Goal: Task Accomplishment & Management: Manage account settings

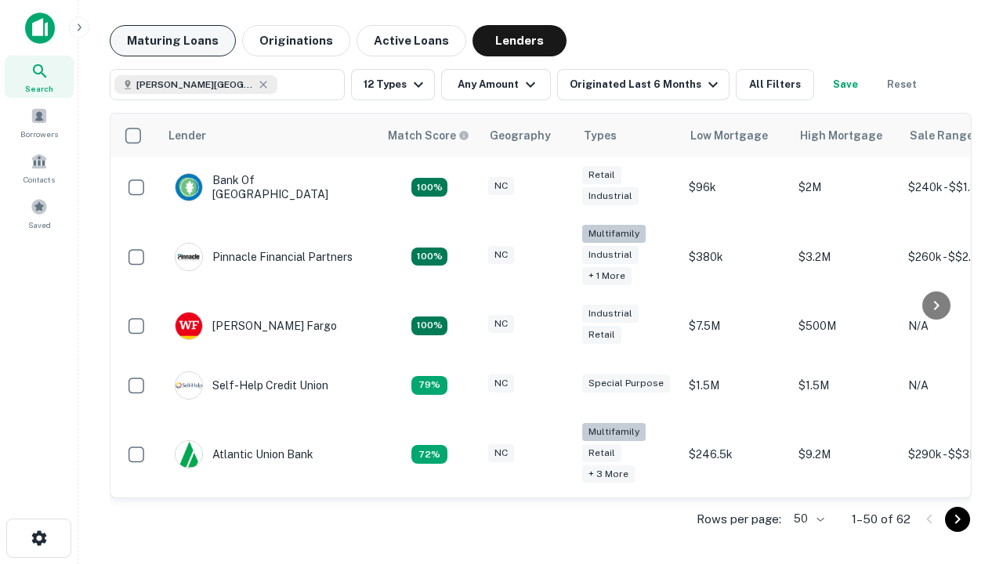
click at [172, 41] on button "Maturing Loans" at bounding box center [173, 40] width 126 height 31
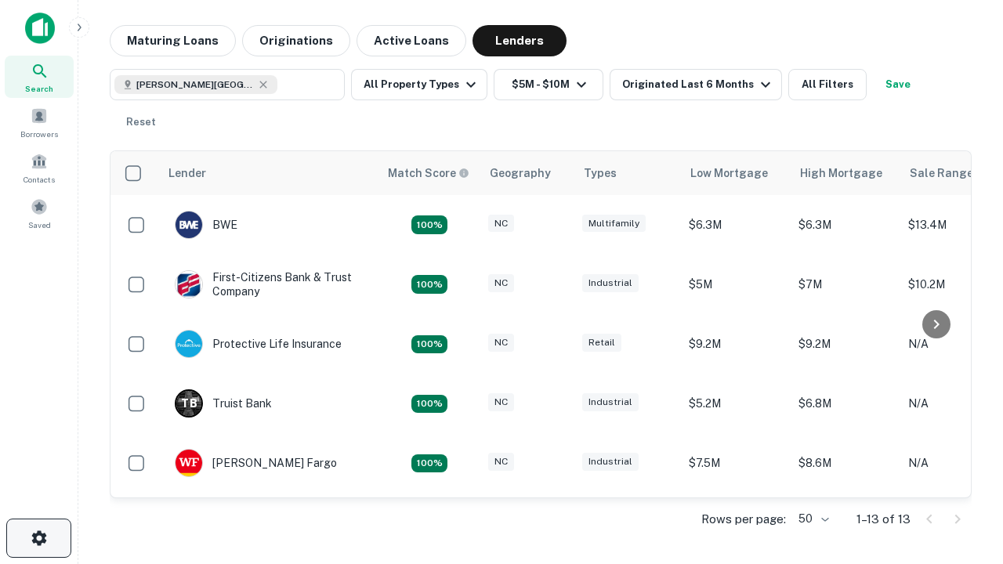
click at [38, 538] on icon "button" at bounding box center [39, 538] width 19 height 19
